Goal: Complete application form: Complete application form

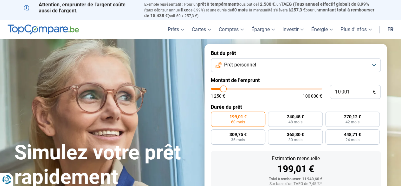
click at [373, 66] on button "Prêt personnel" at bounding box center [296, 65] width 170 height 14
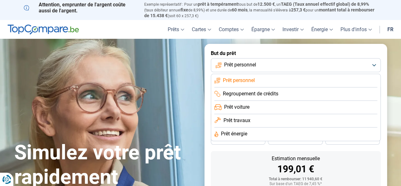
click at [275, 79] on li "Prêt personnel" at bounding box center [295, 80] width 163 height 13
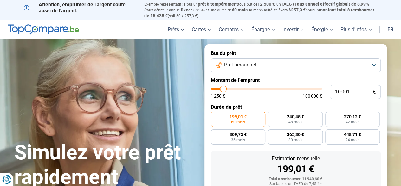
type input "11 000"
type input "11000"
type input "13 250"
type input "13250"
type input "16 500"
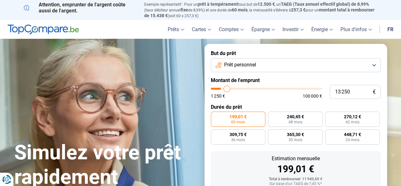
type input "16500"
type input "21 000"
type input "21000"
type input "25 250"
type input "25250"
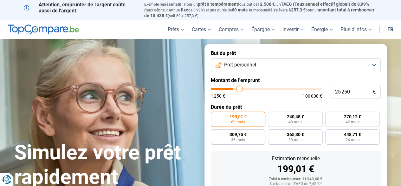
type input "32 250"
type input "32250"
type input "38 500"
type input "38500"
type input "41 500"
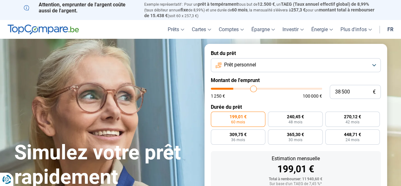
type input "41500"
type input "43 250"
type input "43250"
type input "45 750"
type input "45750"
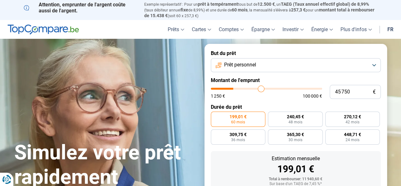
type input "49 250"
type input "49250"
type input "51 750"
type input "51750"
type input "53 250"
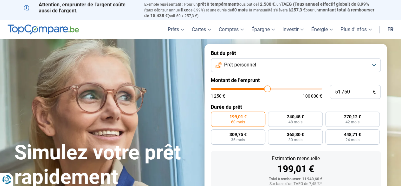
type input "53250"
type input "55 750"
type input "55750"
type input "56 750"
type input "56750"
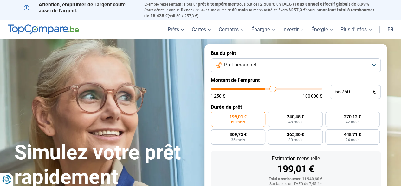
type input "58 500"
type input "58500"
type input "60 250"
type input "60250"
type input "61 250"
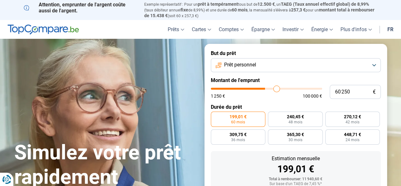
type input "61250"
type input "61 750"
type input "61750"
type input "62 000"
type input "62000"
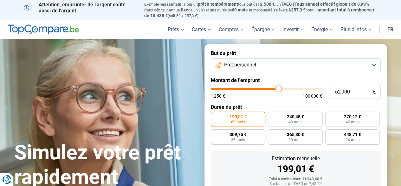
type input "62 250"
type input "62250"
type input "62 000"
type input "62000"
type input "61 750"
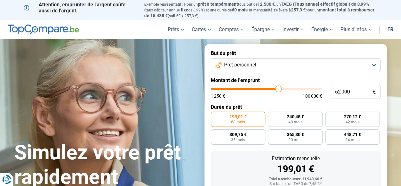
type input "61750"
type input "61 250"
type input "61250"
type input "61 000"
type input "61000"
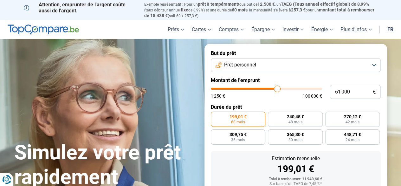
type input "60 750"
type input "60750"
type input "60 500"
type input "60500"
type input "60 250"
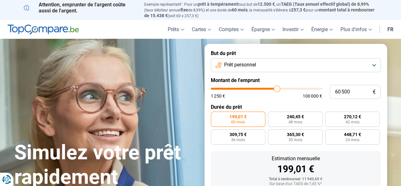
type input "60250"
type input "59 750"
type input "59750"
type input "59 500"
type input "59500"
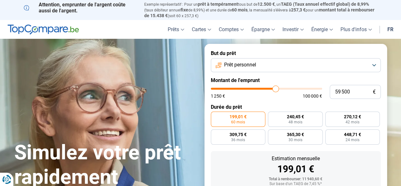
type input "59 250"
type input "59250"
type input "58 250"
type input "58250"
type input "57 500"
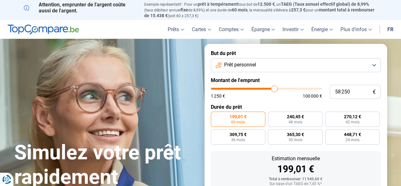
type input "57500"
type input "57 250"
type input "57250"
type input "55 750"
type input "55750"
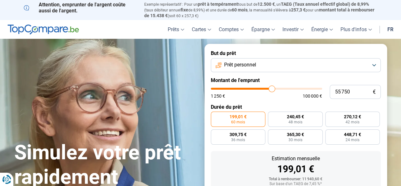
type input "54 750"
type input "54750"
type input "54 000"
type input "54000"
type input "53 750"
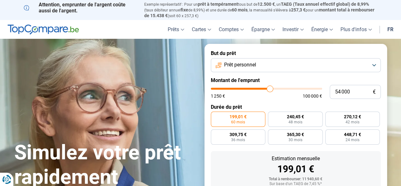
type input "53750"
type input "52 000"
type input "52000"
type input "51 750"
type input "51750"
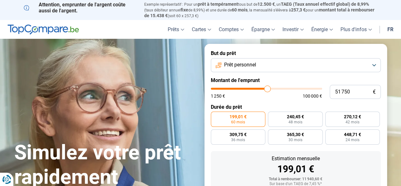
type input "51 500"
type input "51500"
type input "51 250"
type input "51250"
type input "50 750"
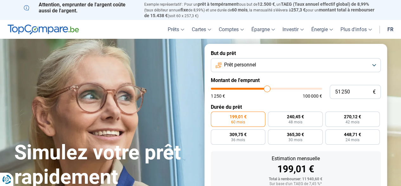
type input "50750"
type input "48 750"
type input "48750"
type input "47 500"
type input "47500"
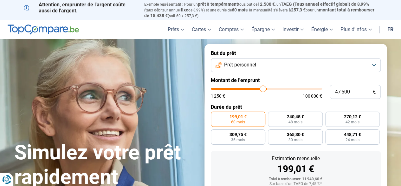
type input "47 250"
type input "47250"
type input "47 000"
type input "47000"
type input "46 750"
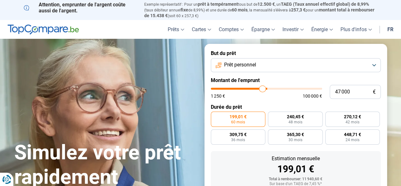
type input "46750"
type input "46 500"
type input "46500"
type input "45 250"
type input "45250"
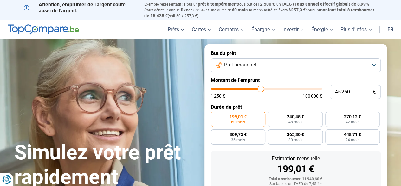
type input "43 500"
type input "43500"
type input "42 000"
type input "42000"
type input "41 750"
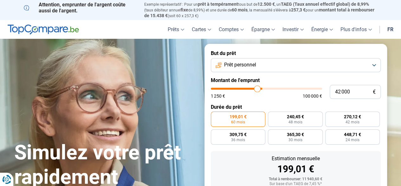
type input "41750"
type input "41 500"
type input "41500"
type input "41 250"
type input "41250"
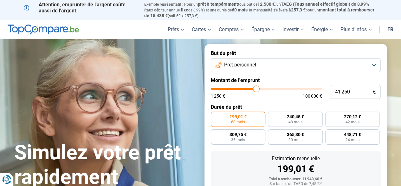
type input "41 000"
type input "41000"
type input "40 750"
type input "40750"
type input "40 500"
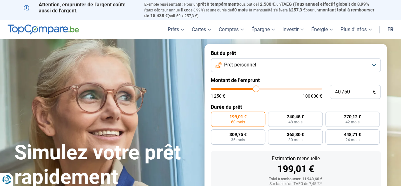
type input "40500"
type input "38 500"
type input "38500"
type input "37 000"
type input "37000"
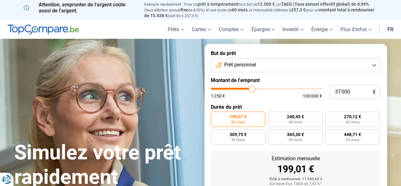
type input "36 750"
type input "36750"
type input "36 500"
type input "36500"
type input "36 000"
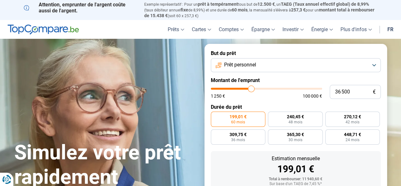
type input "36000"
type input "35 500"
type input "35500"
type input "34 000"
type input "34000"
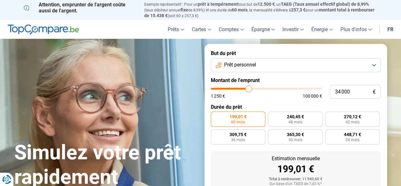
type input "32 750"
type input "32750"
type input "32 250"
type input "32250"
type input "32 000"
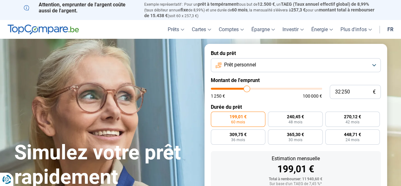
type input "32000"
type input "31 750"
type input "31750"
type input "31 500"
type input "31500"
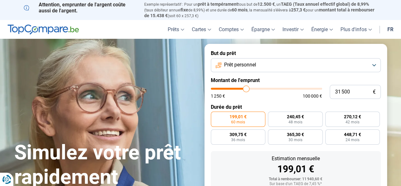
type input "31 250"
type input "31250"
type input "31 000"
drag, startPoint x: 223, startPoint y: 90, endPoint x: 246, endPoint y: 87, distance: 23.7
type input "31500"
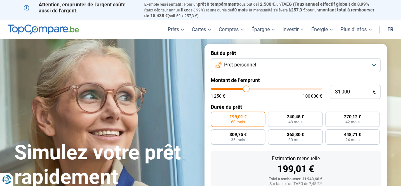
click at [246, 88] on input "range" at bounding box center [266, 89] width 111 height 2
type input "31 500"
radio input "false"
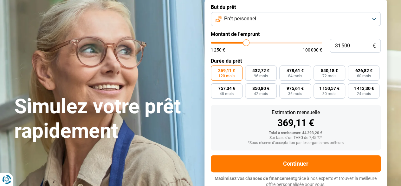
scroll to position [49, 0]
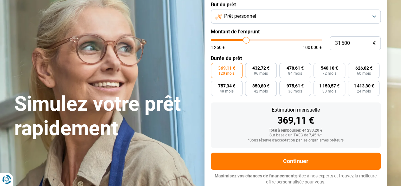
type input "30 750"
type input "30750"
type input "30 500"
type input "30500"
type input "30 750"
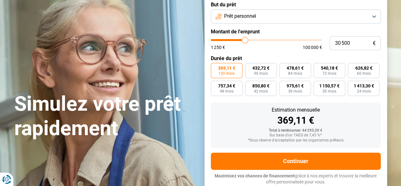
type input "30750"
type input "31 000"
type input "31000"
type input "31 250"
type input "31250"
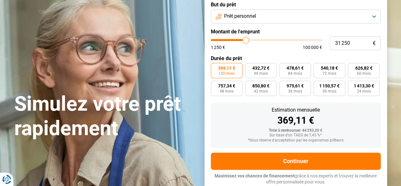
type input "31 000"
type input "31000"
type input "30 750"
type input "30750"
type input "30 500"
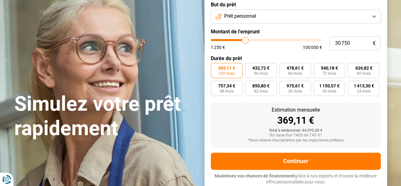
type input "30500"
type input "30 250"
type input "30250"
click at [245, 41] on input "range" at bounding box center [266, 40] width 111 height 2
click at [352, 42] on input "30 250" at bounding box center [355, 43] width 51 height 14
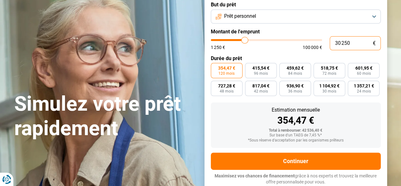
type input "3 025"
type input "3000"
type input "302"
type input "1250"
type input "30"
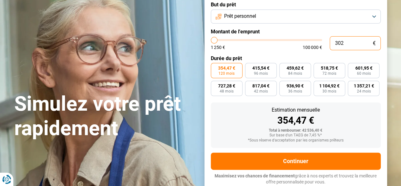
type input "1250"
type input "3"
type input "1250"
type input "31"
type input "1250"
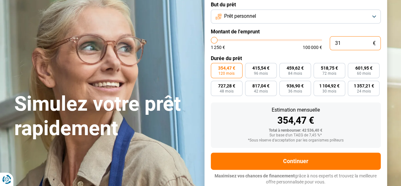
type input "310"
type input "1250"
type input "3 100"
type input "3000"
type input "31 000"
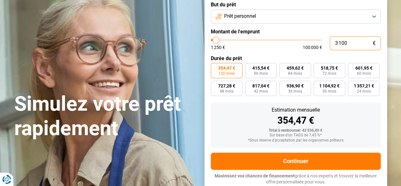
type input "31000"
type input "31 000"
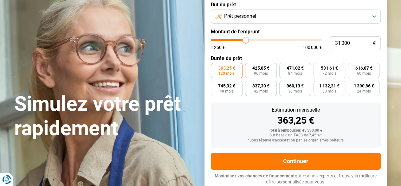
click at [278, 53] on form "But du prêt Prêt personnel Montant de l'emprunt 31 000 € 1 250 € 100 000 € Duré…" at bounding box center [296, 93] width 183 height 196
click at [297, 70] on span "471,02 €" at bounding box center [295, 68] width 17 height 4
click at [284, 67] on input "471,02 € 84 mois" at bounding box center [281, 65] width 4 height 4
radio input "true"
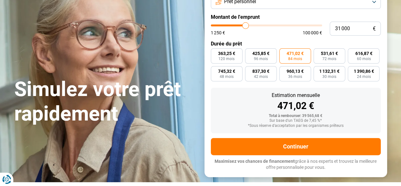
scroll to position [64, 0]
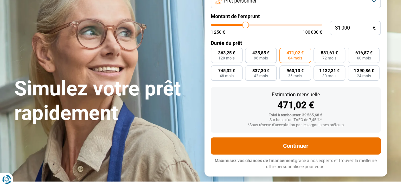
click at [297, 144] on button "Continuer" at bounding box center [296, 145] width 170 height 17
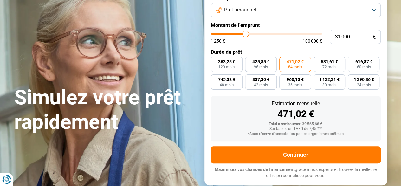
scroll to position [0, 0]
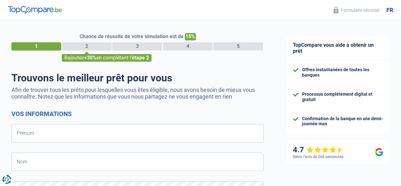
select select "32"
